Goal: Information Seeking & Learning: Learn about a topic

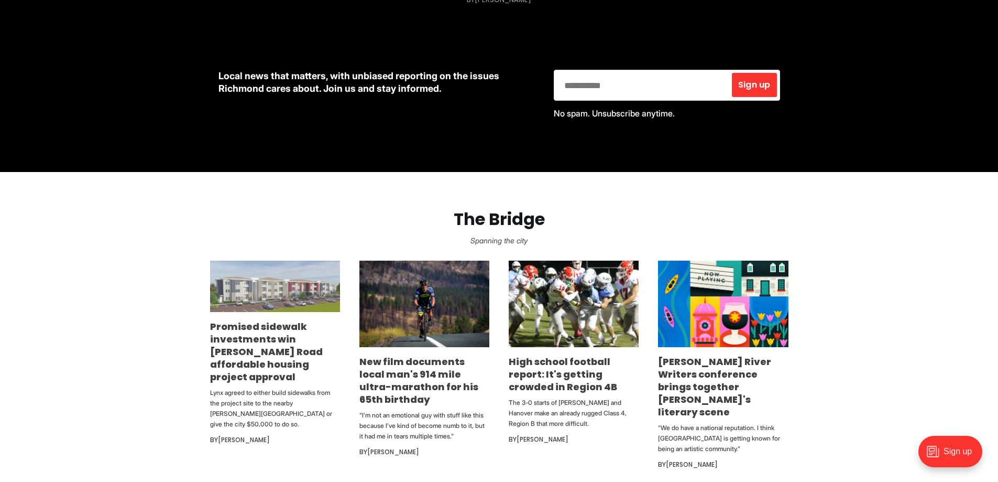
scroll to position [472, 0]
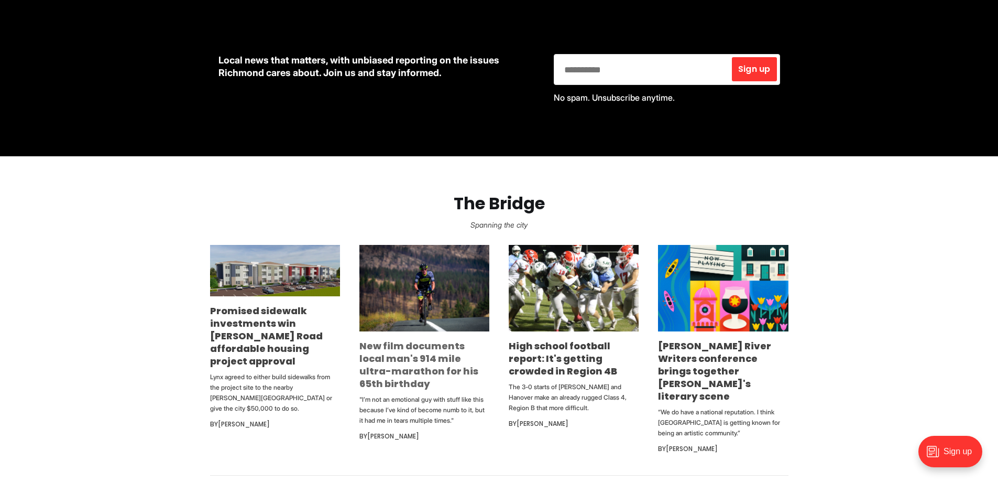
click at [419, 359] on link "New film documents local man's 914 mile ultra-marathon for his 65th birthday" at bounding box center [419, 364] width 119 height 51
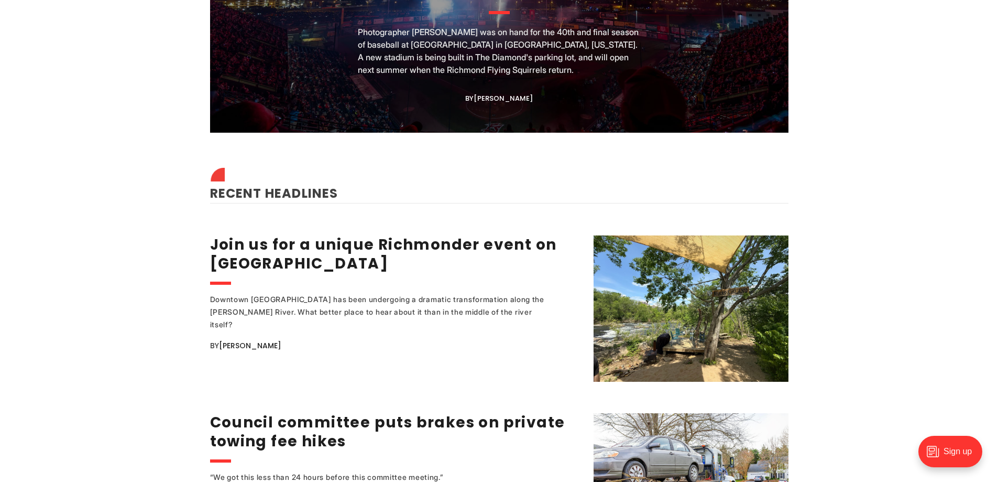
scroll to position [1205, 0]
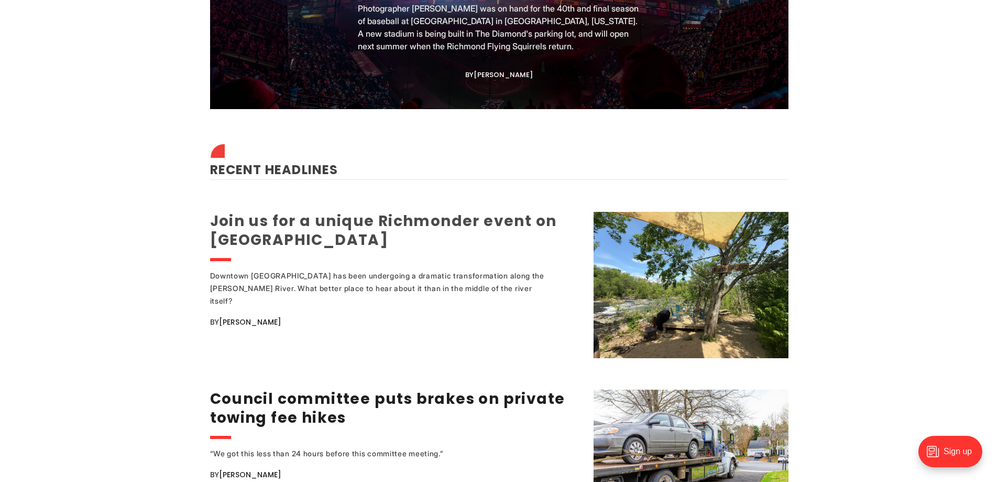
click at [313, 211] on link "Join us for a unique Richmonder event on Sharp's Island" at bounding box center [383, 230] width 347 height 39
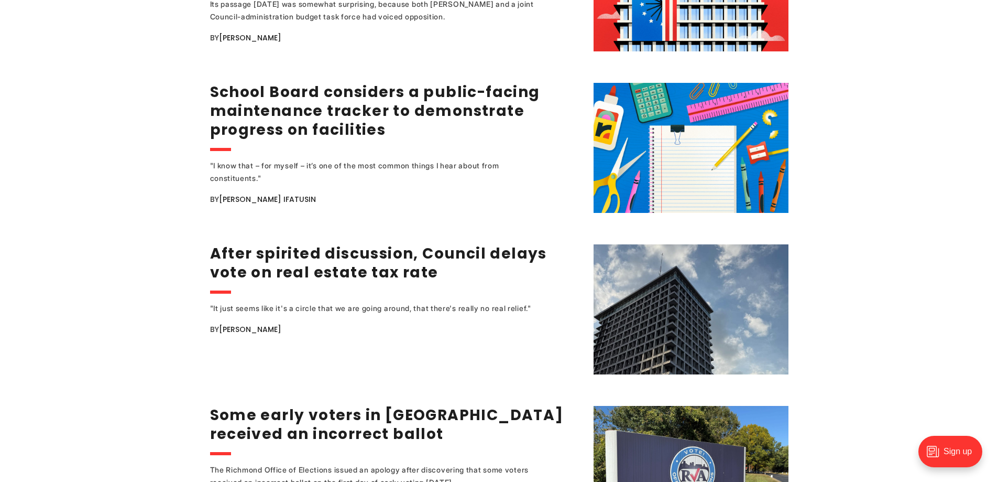
scroll to position [1834, 0]
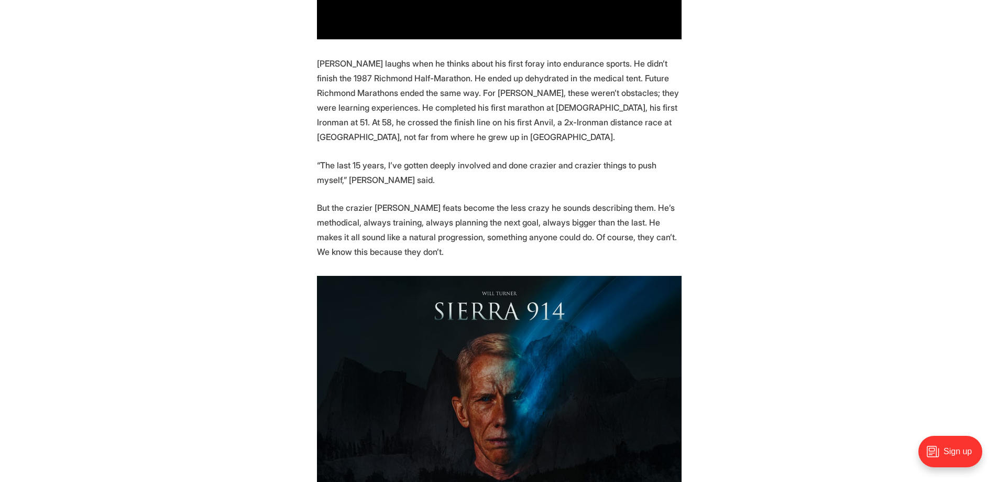
scroll to position [1625, 0]
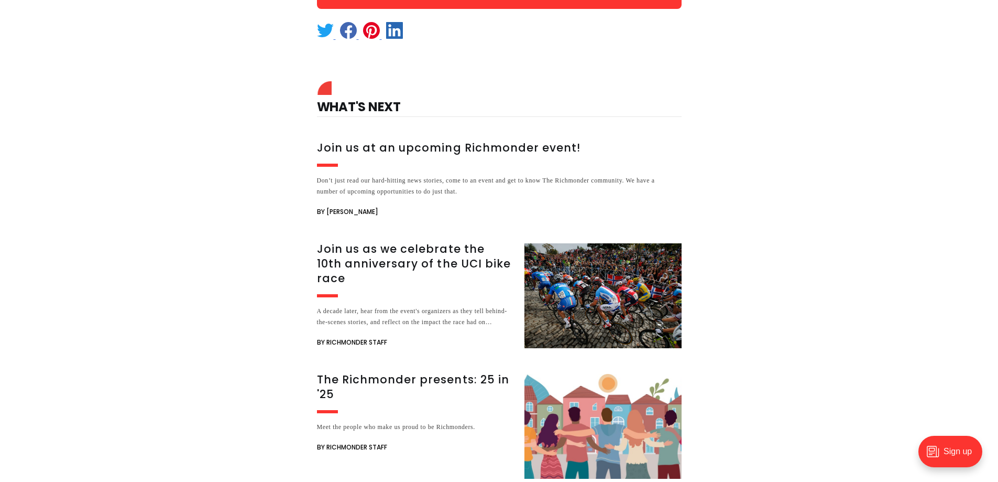
scroll to position [996, 0]
